Goal: Information Seeking & Learning: Learn about a topic

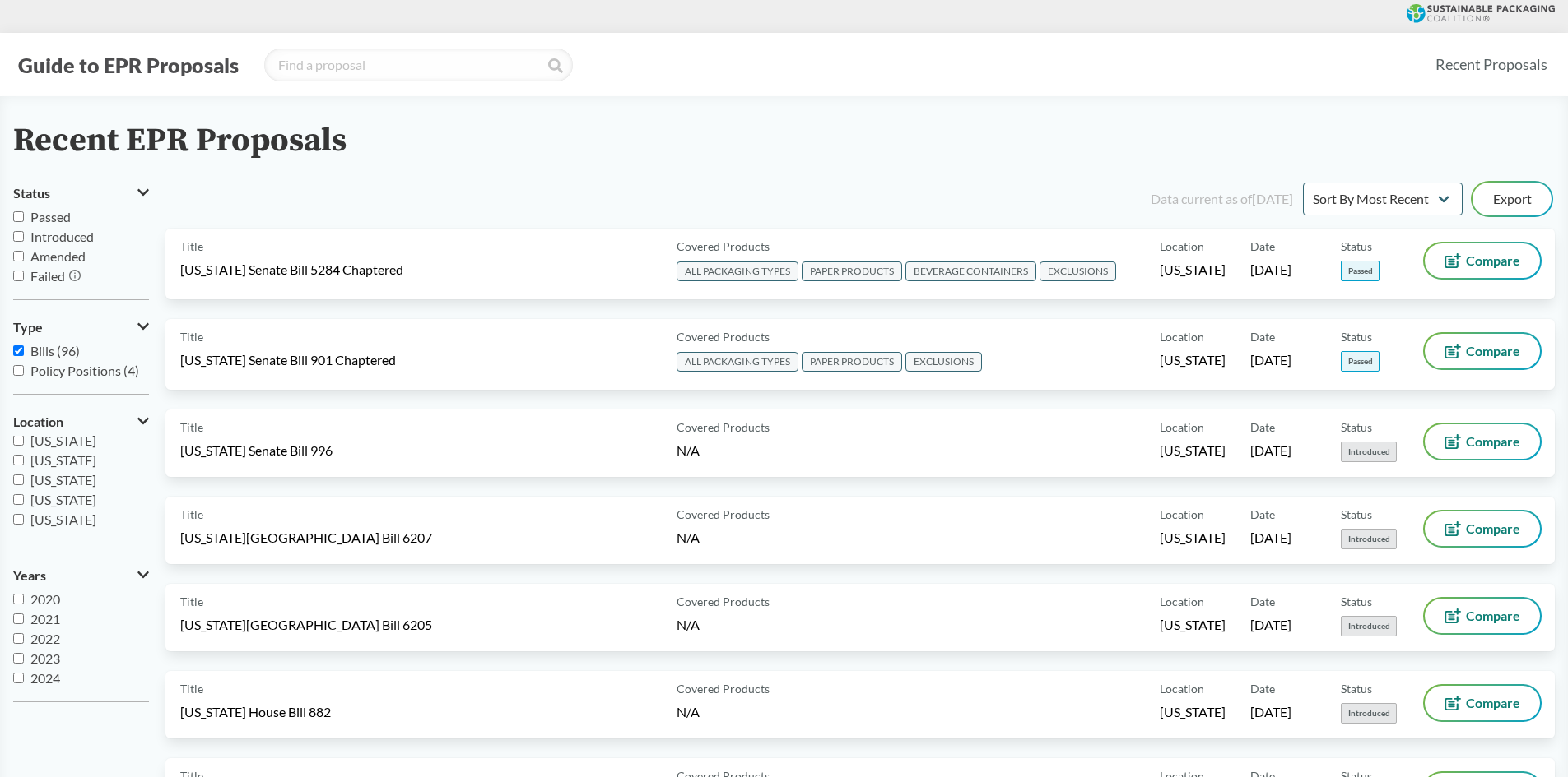
scroll to position [247, 0]
click at [17, 517] on input "[US_STATE]" at bounding box center [18, 514] width 11 height 11
checkbox input "true"
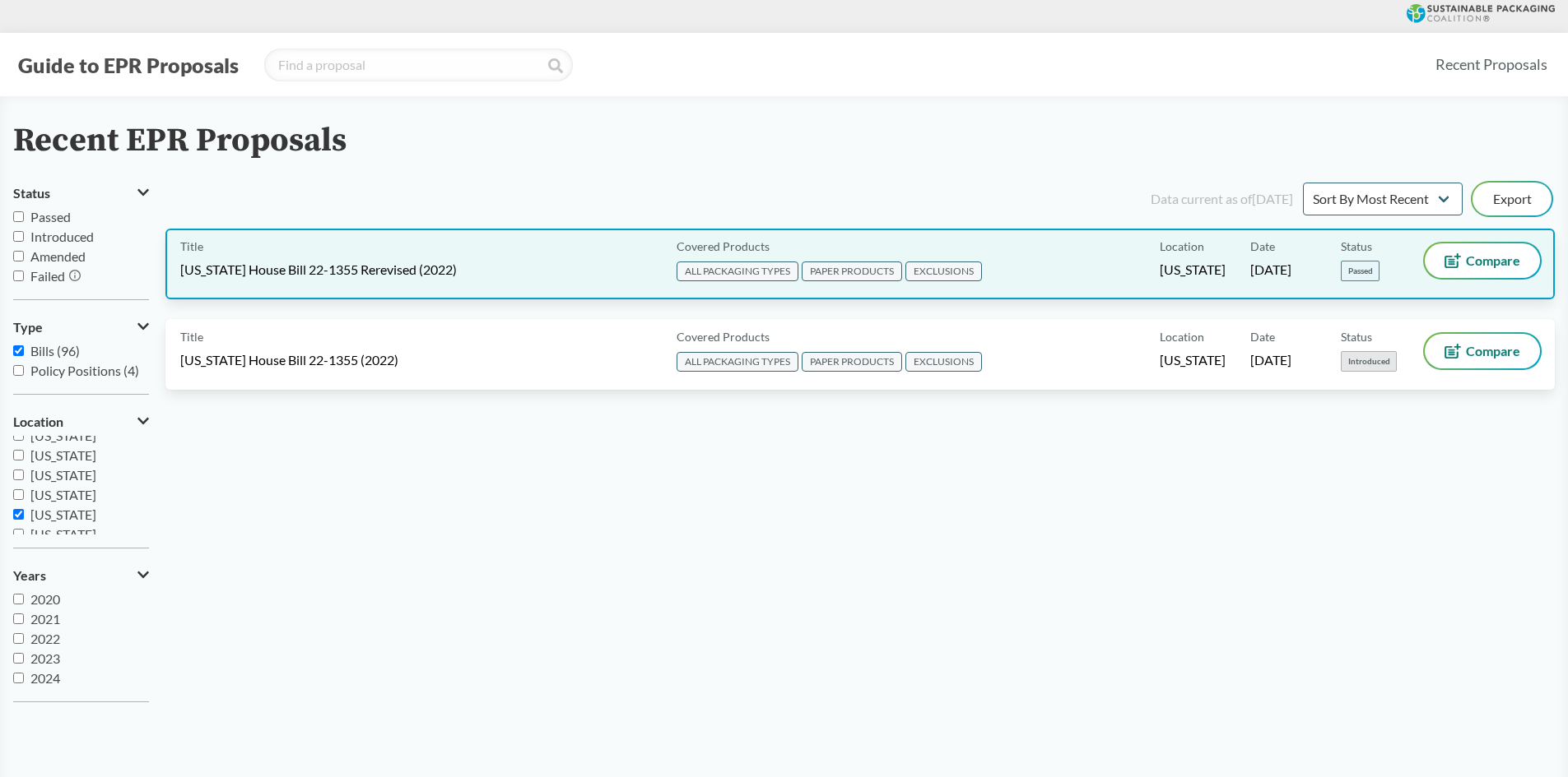
click at [1254, 260] on div "Date [DATE]" at bounding box center [1295, 263] width 91 height 41
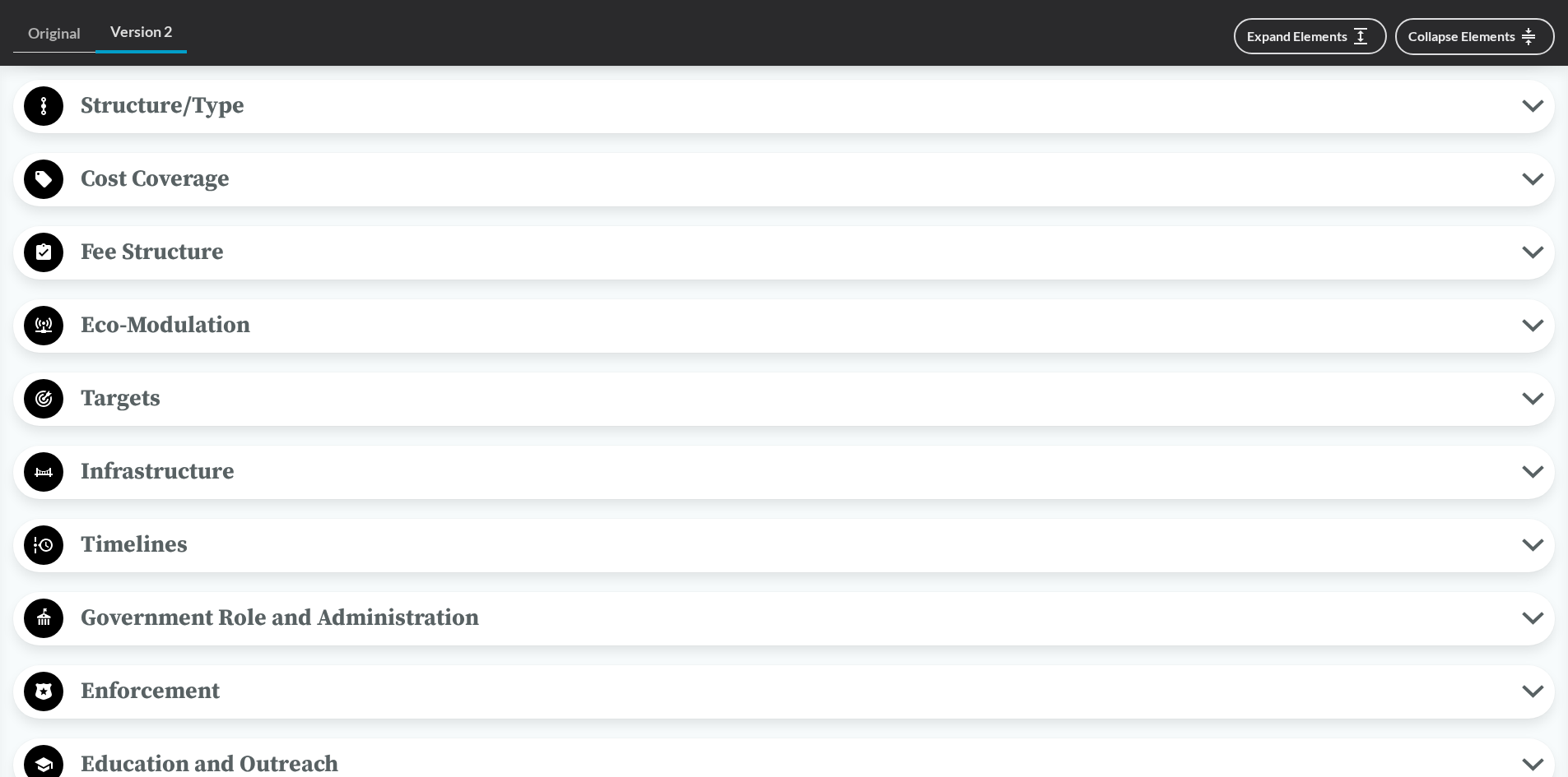
scroll to position [1234, 0]
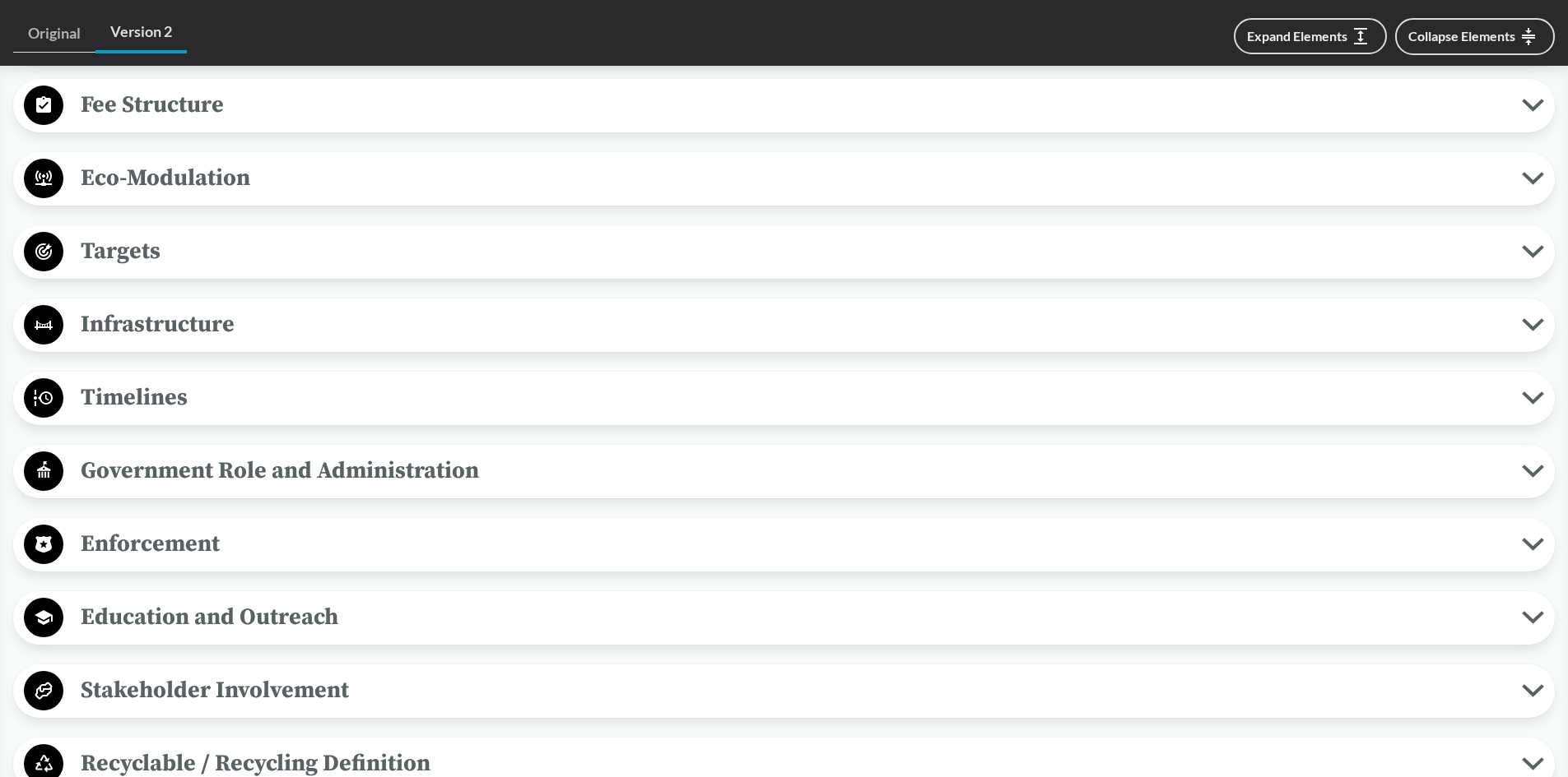
click at [176, 558] on span "Enforcement" at bounding box center [792, 544] width 1458 height 37
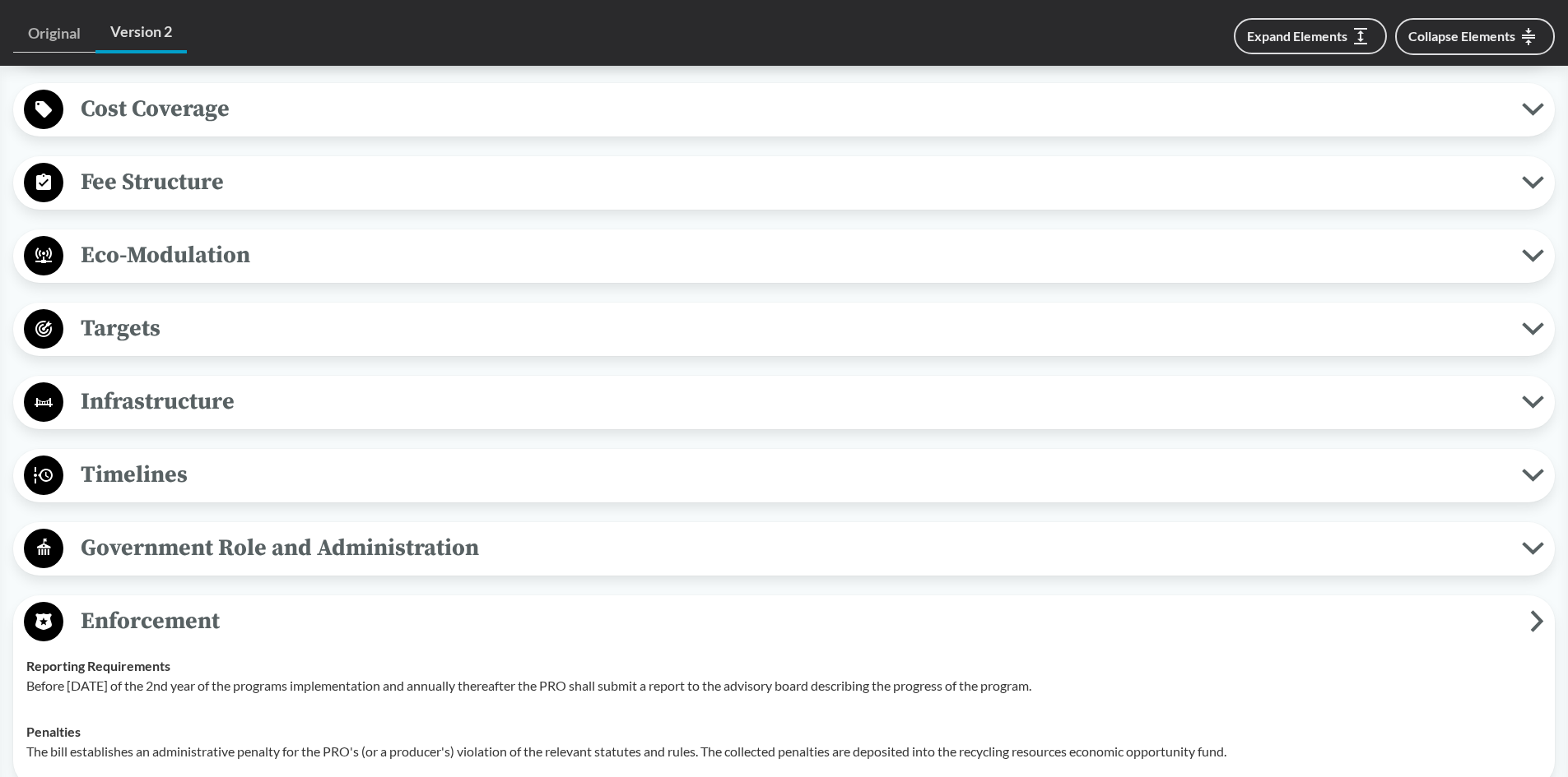
scroll to position [1152, 0]
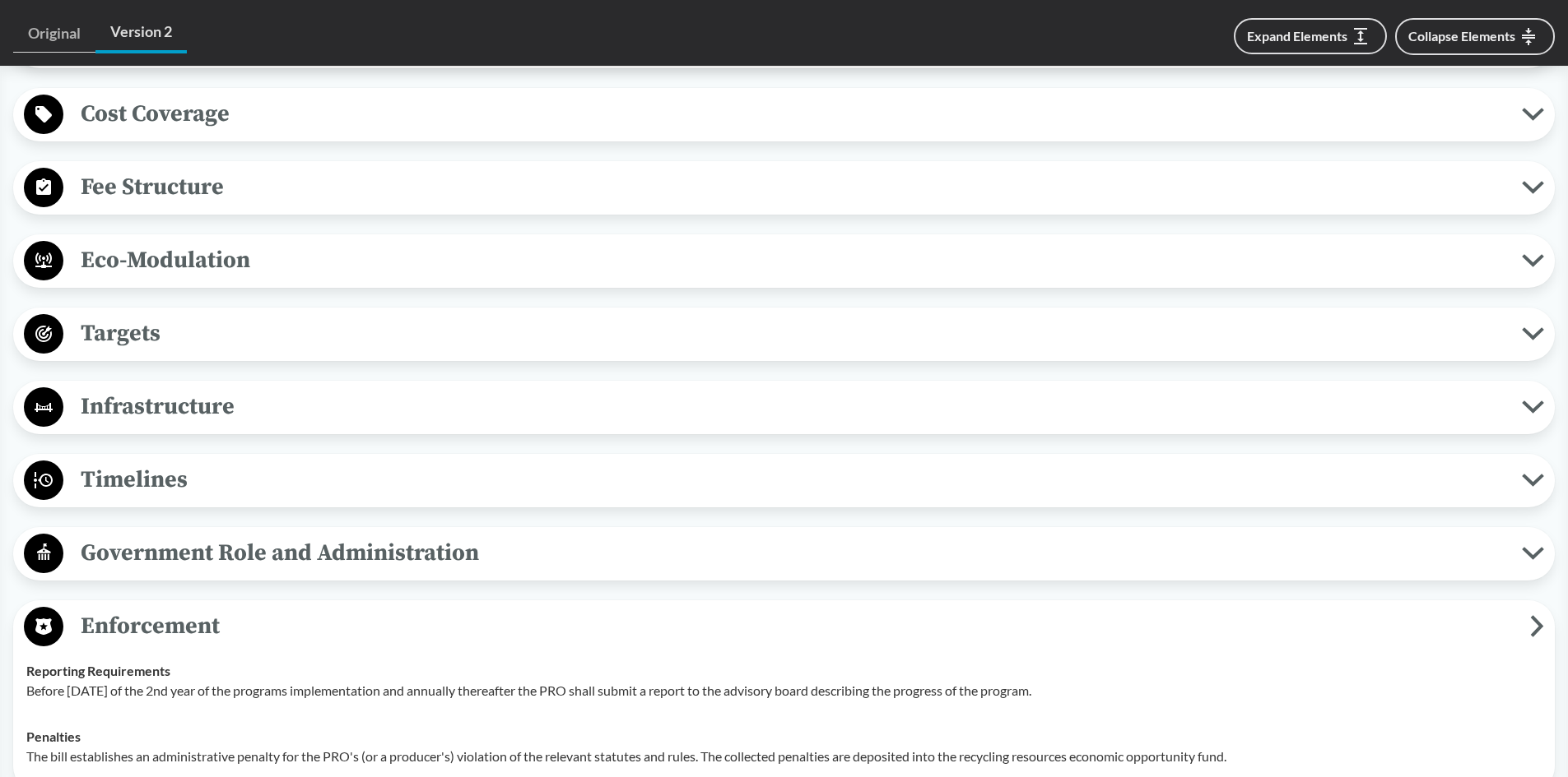
click at [176, 499] on button "Timelines" at bounding box center [784, 480] width 1530 height 42
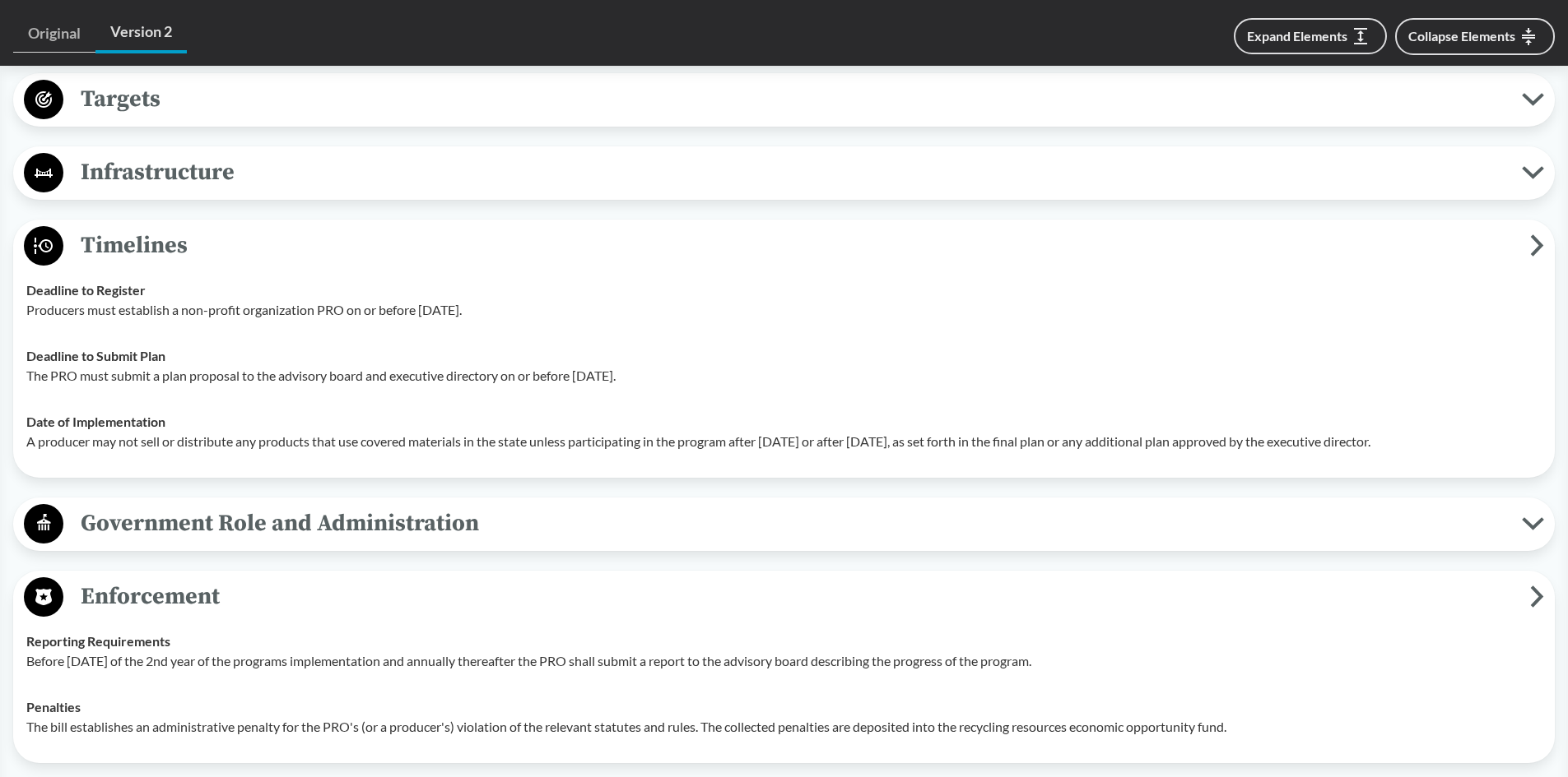
scroll to position [1563, 0]
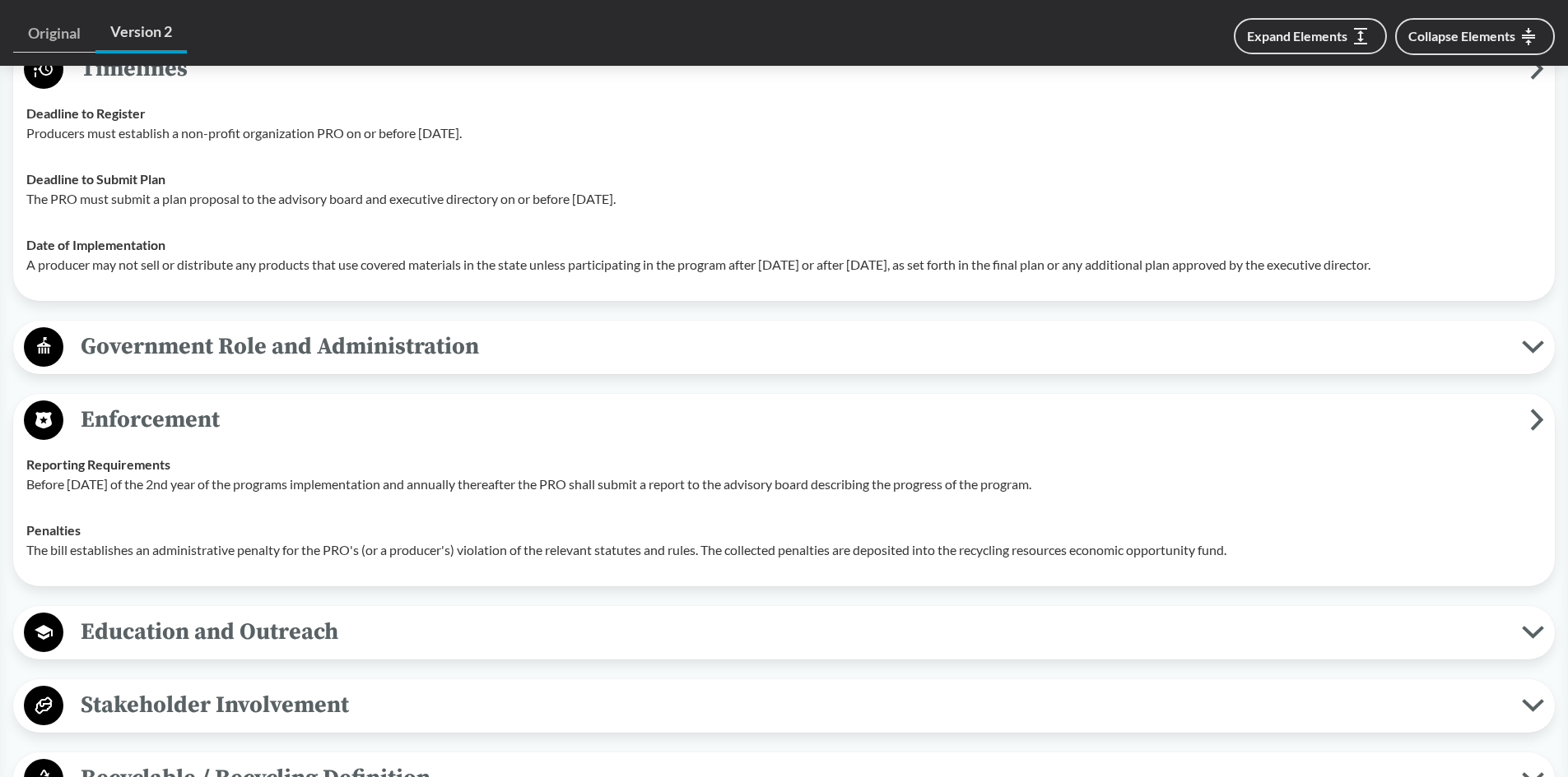
drag, startPoint x: 1106, startPoint y: 484, endPoint x: 574, endPoint y: 489, distance: 532.0
click at [574, 489] on p "Before [DATE] of the 2nd year of the programs implementation and annually there…" at bounding box center [784, 484] width 1515 height 20
copy p "PRO shall submit a report to the advisory board describing the progress of the …"
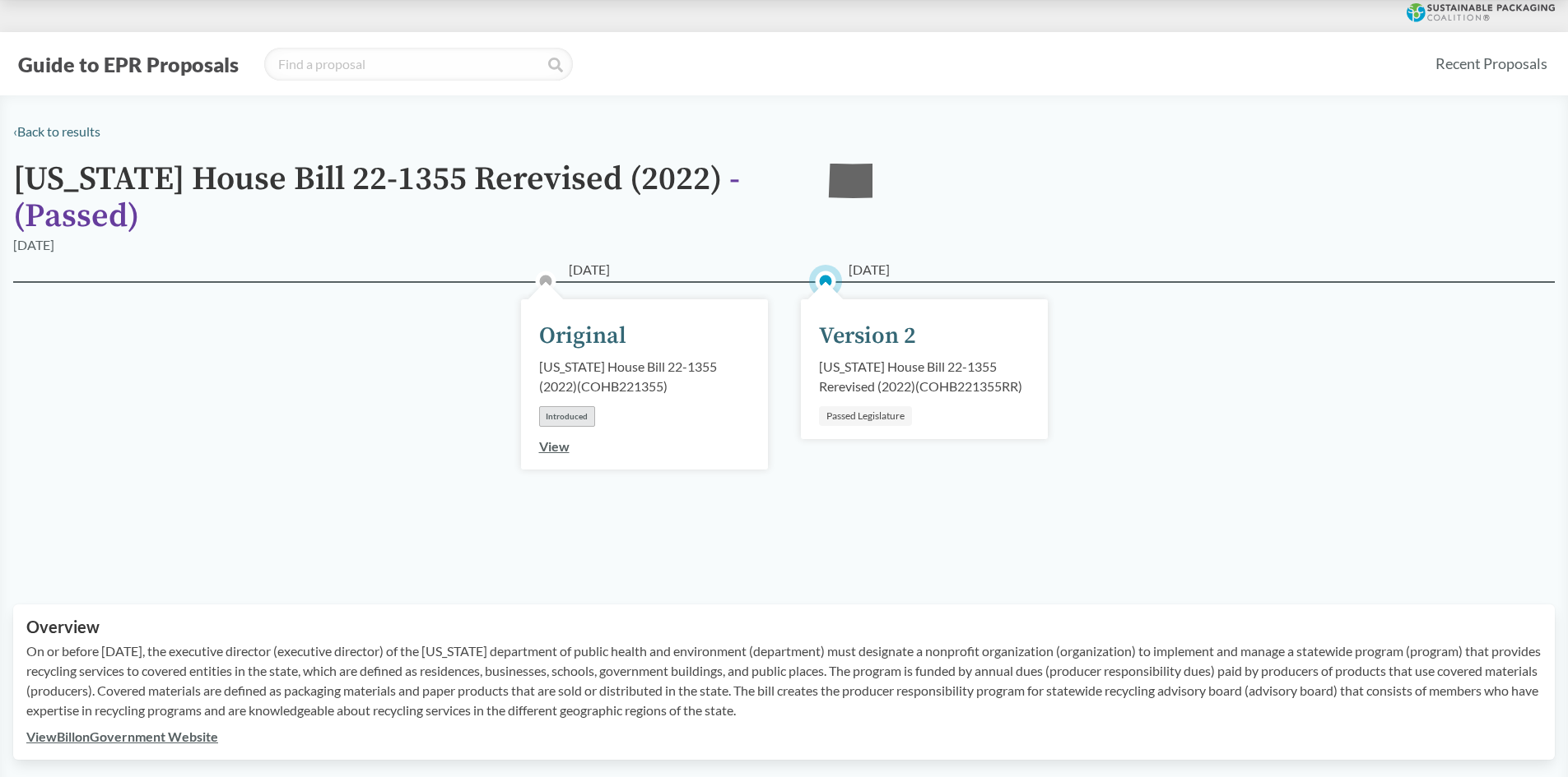
scroll to position [0, 0]
click at [449, 81] on input "search" at bounding box center [418, 65] width 308 height 33
type input "P"
type input "[US_STATE]"
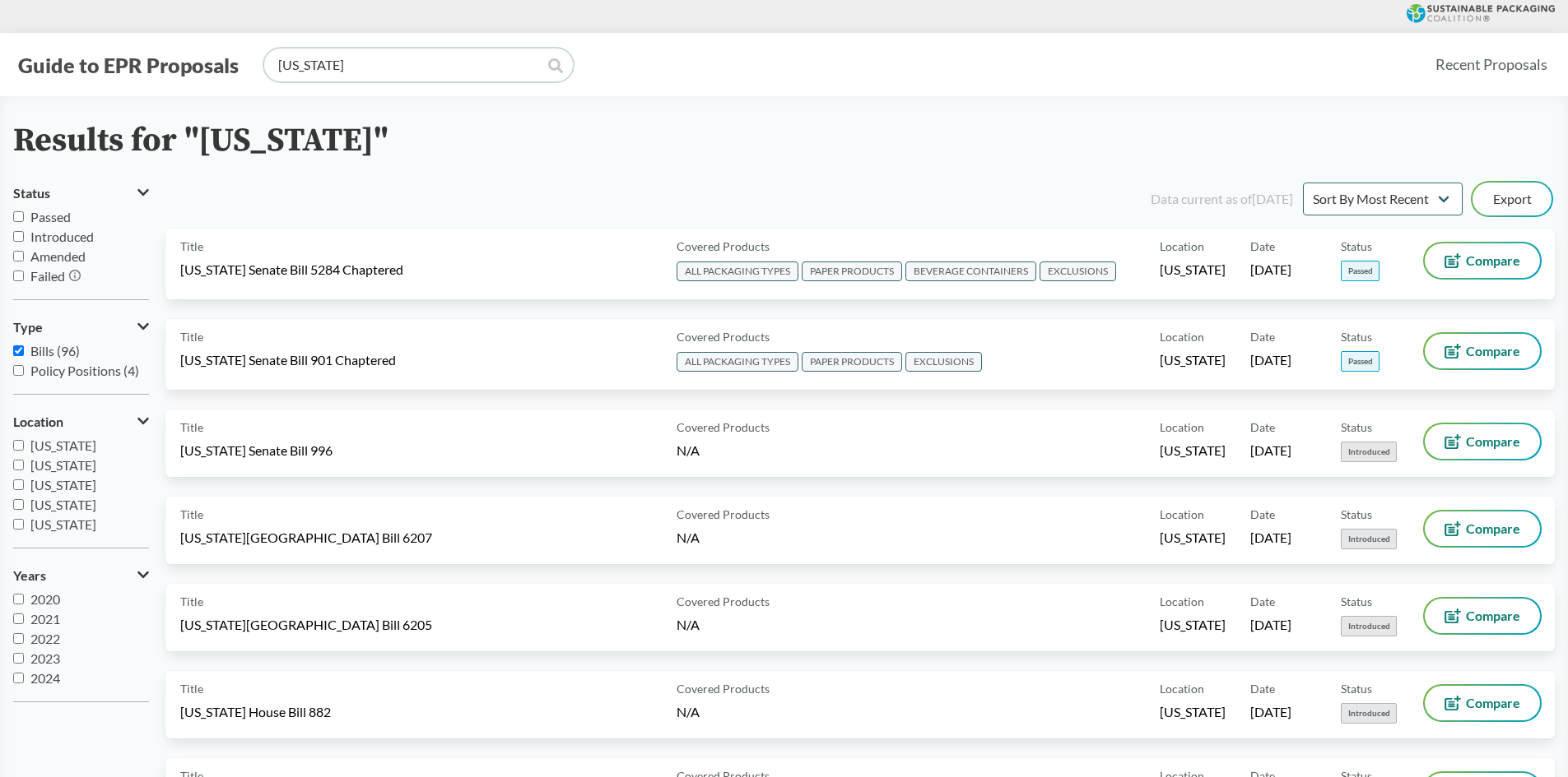
scroll to position [356, 0]
click at [21, 505] on input "[US_STATE]" at bounding box center [18, 504] width 11 height 11
checkbox input "true"
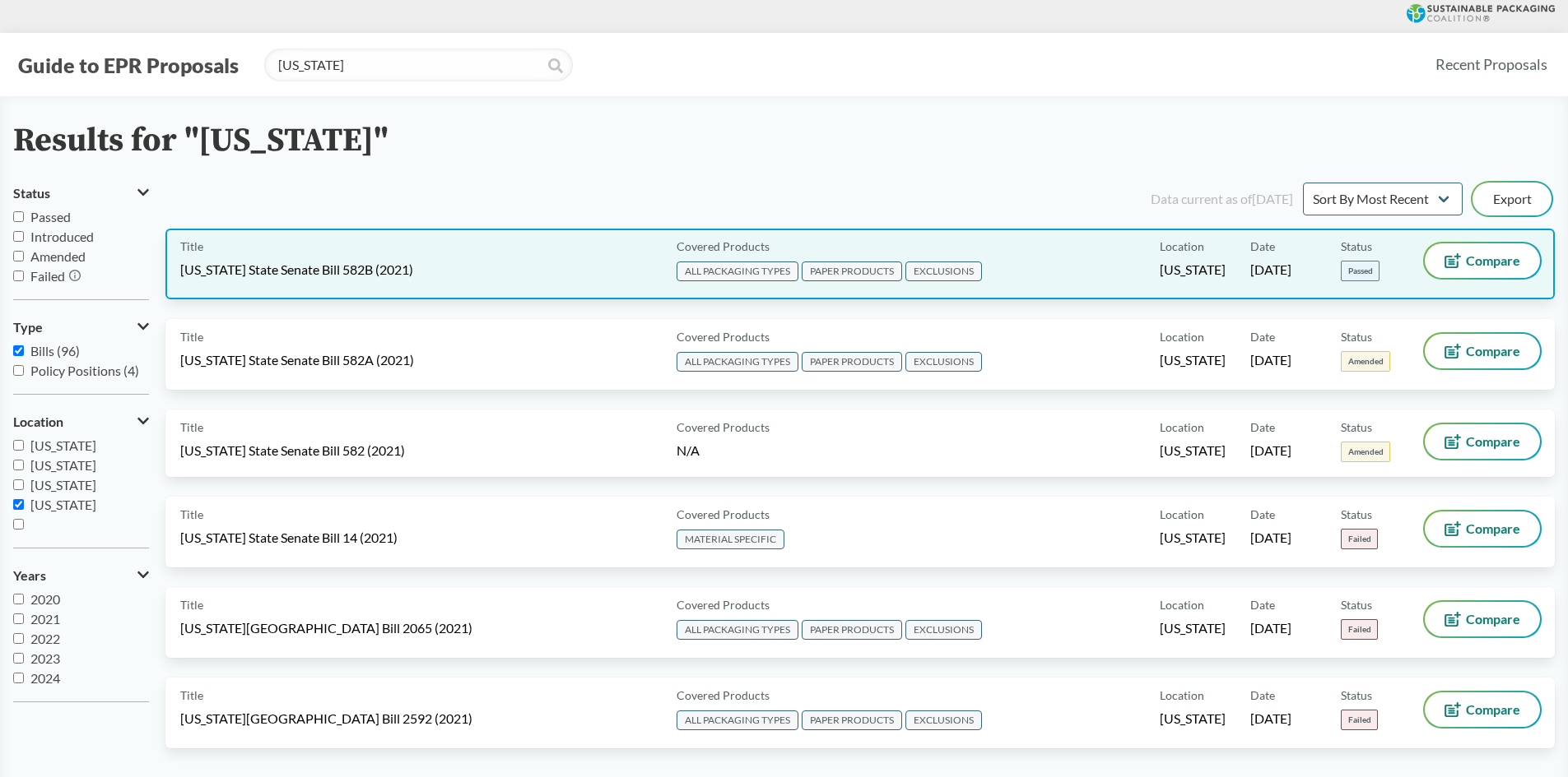
click at [411, 267] on div "Title [US_STATE] State Senate Bill 582B (2021)" at bounding box center [425, 263] width 490 height 41
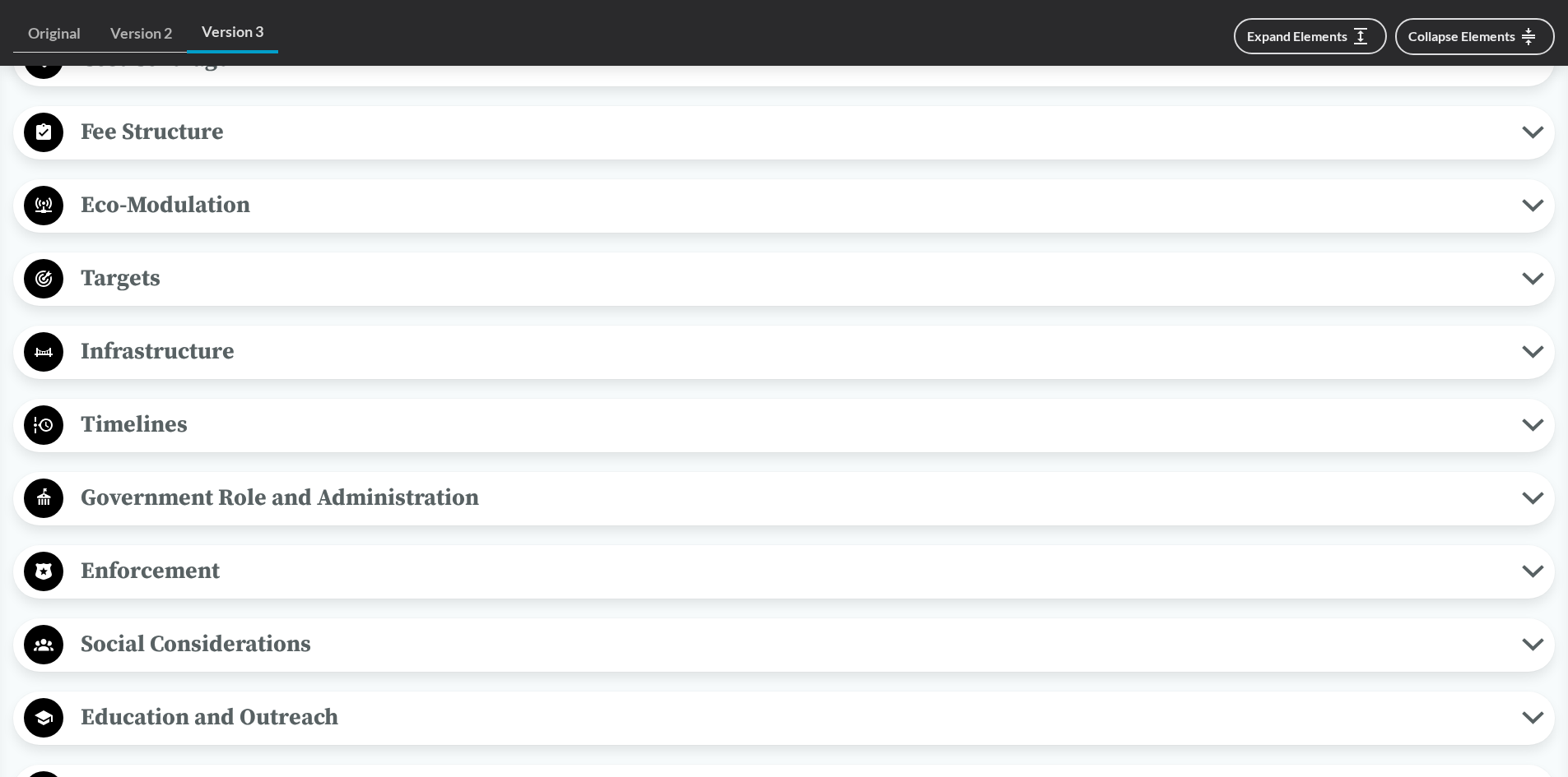
scroll to position [1152, 0]
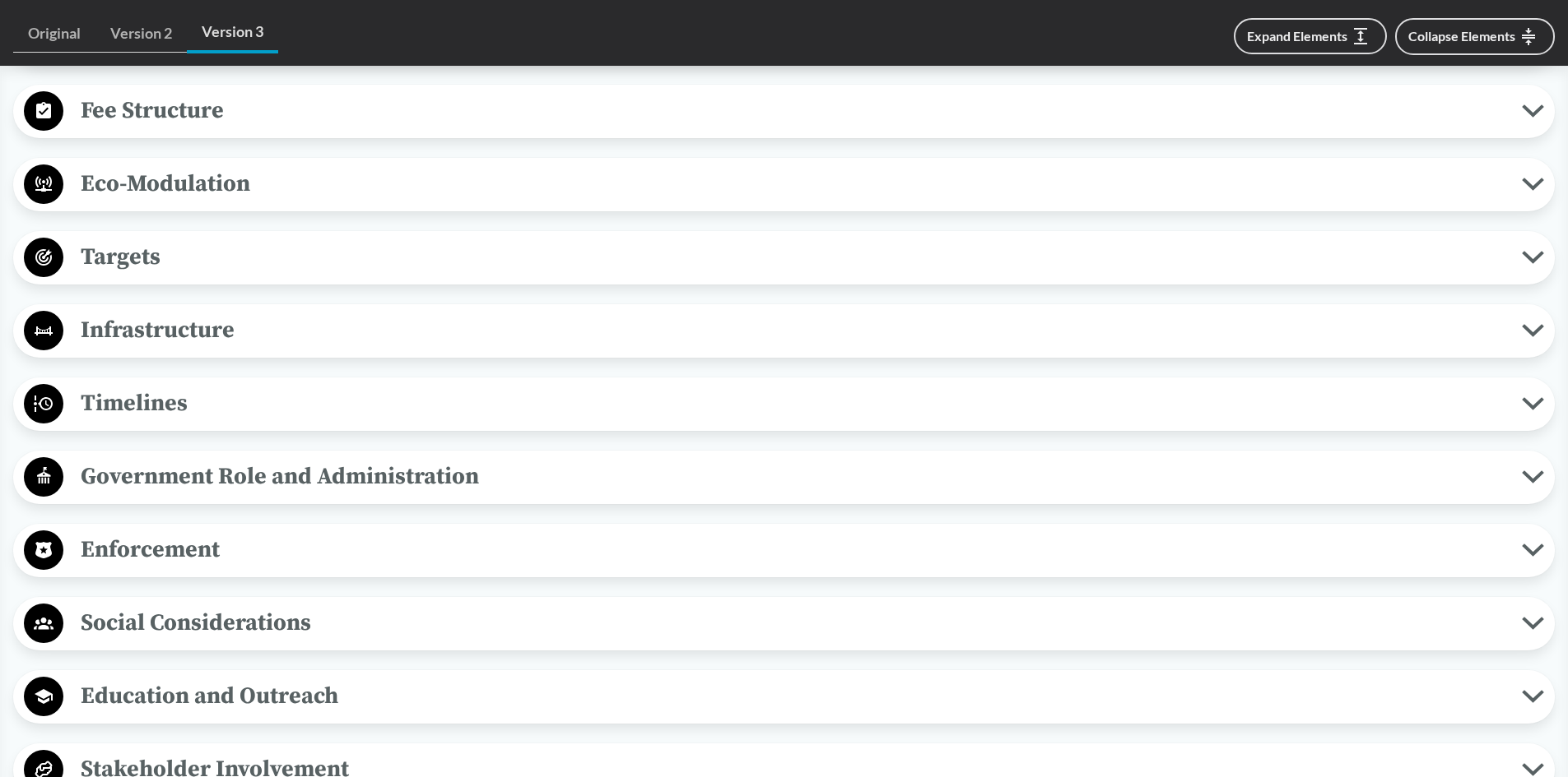
click at [221, 563] on span "Enforcement" at bounding box center [792, 549] width 1458 height 37
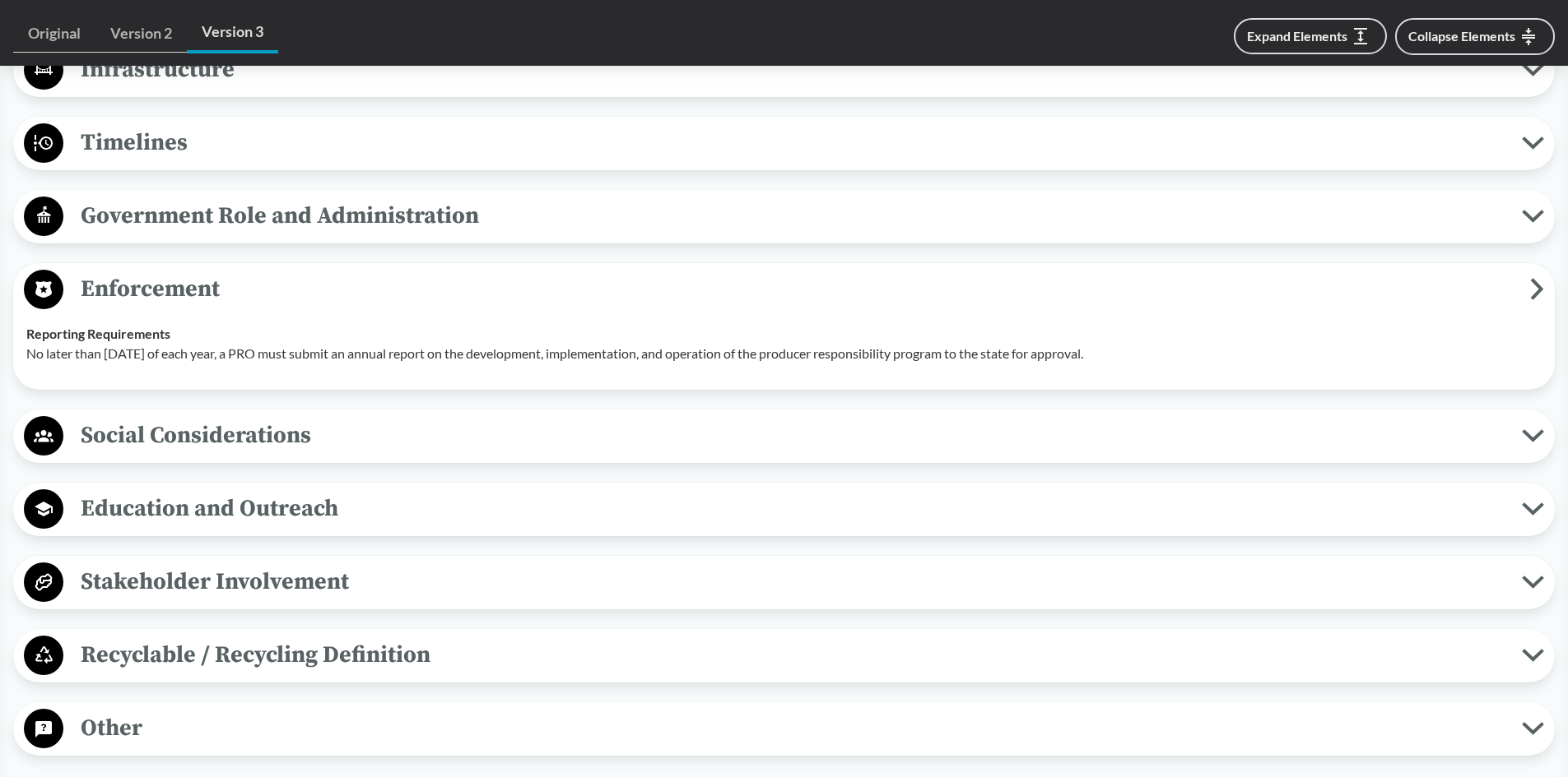
scroll to position [1399, 0]
